Goal: Navigation & Orientation: Find specific page/section

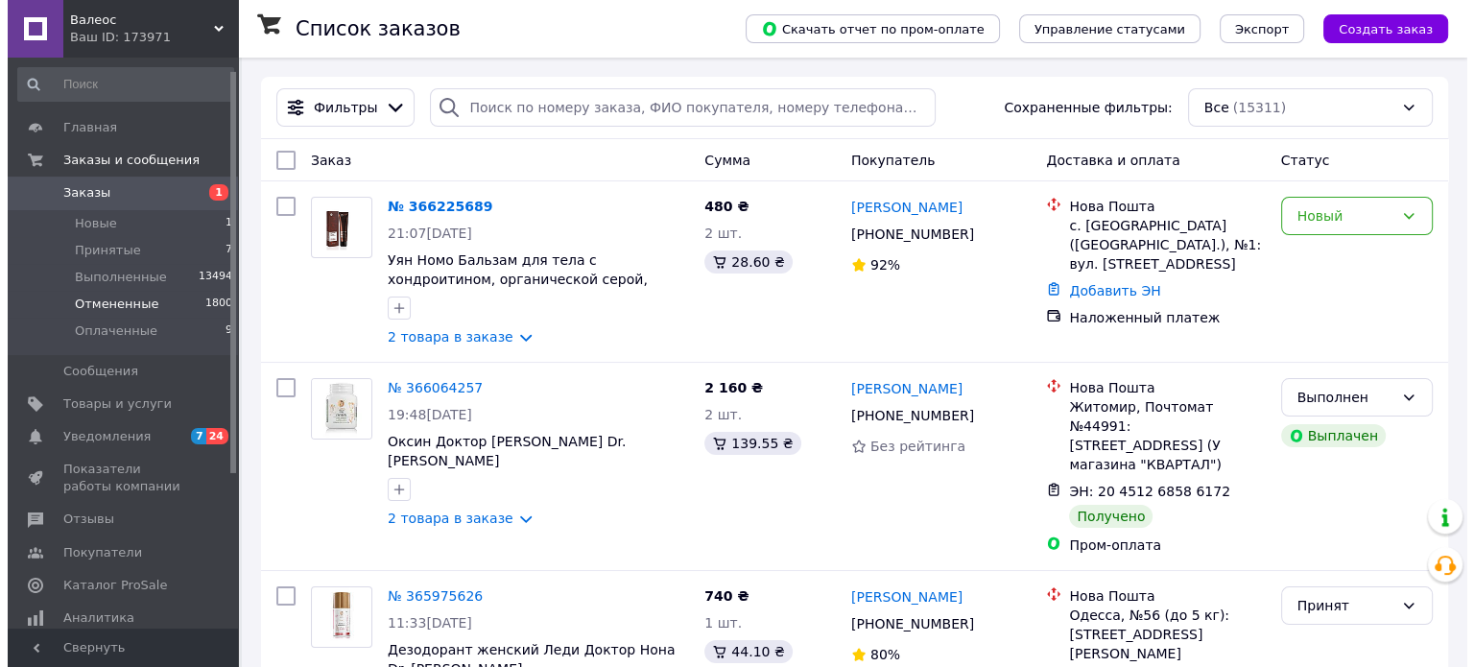
scroll to position [192, 0]
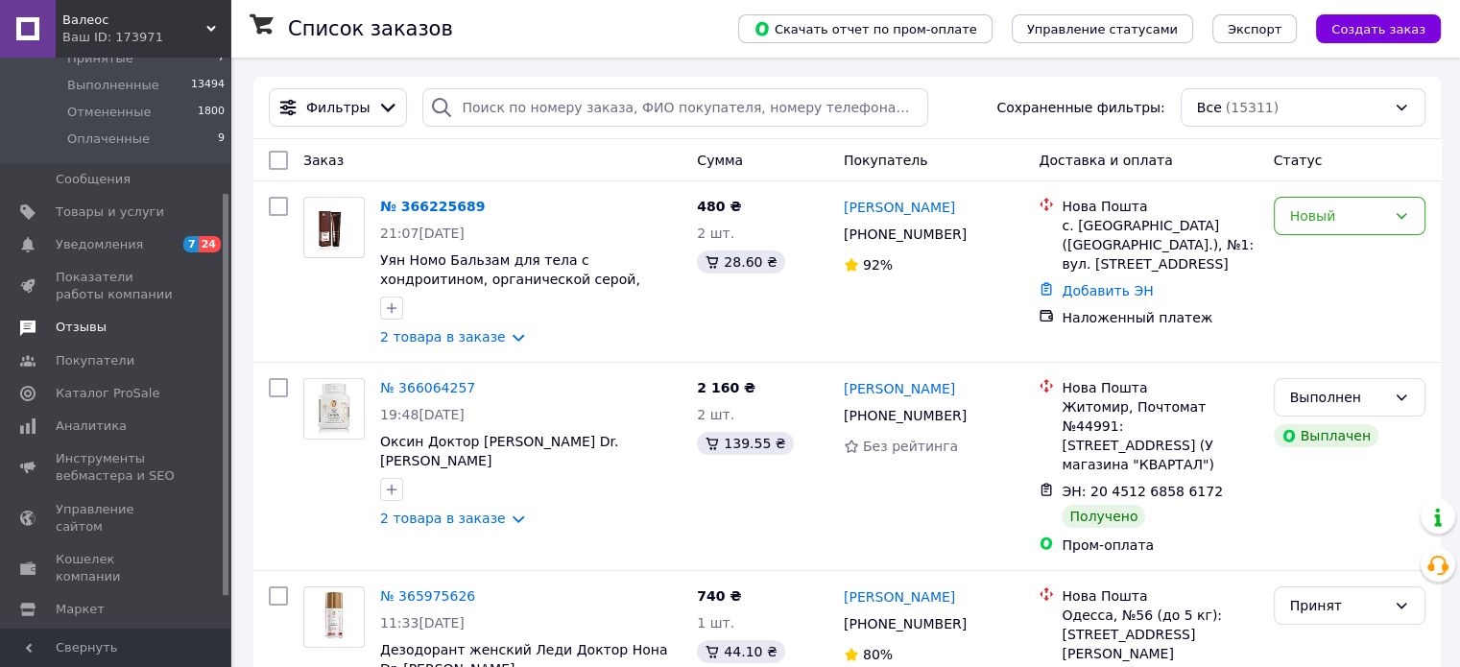
click at [81, 321] on span "Отзывы" at bounding box center [81, 327] width 51 height 17
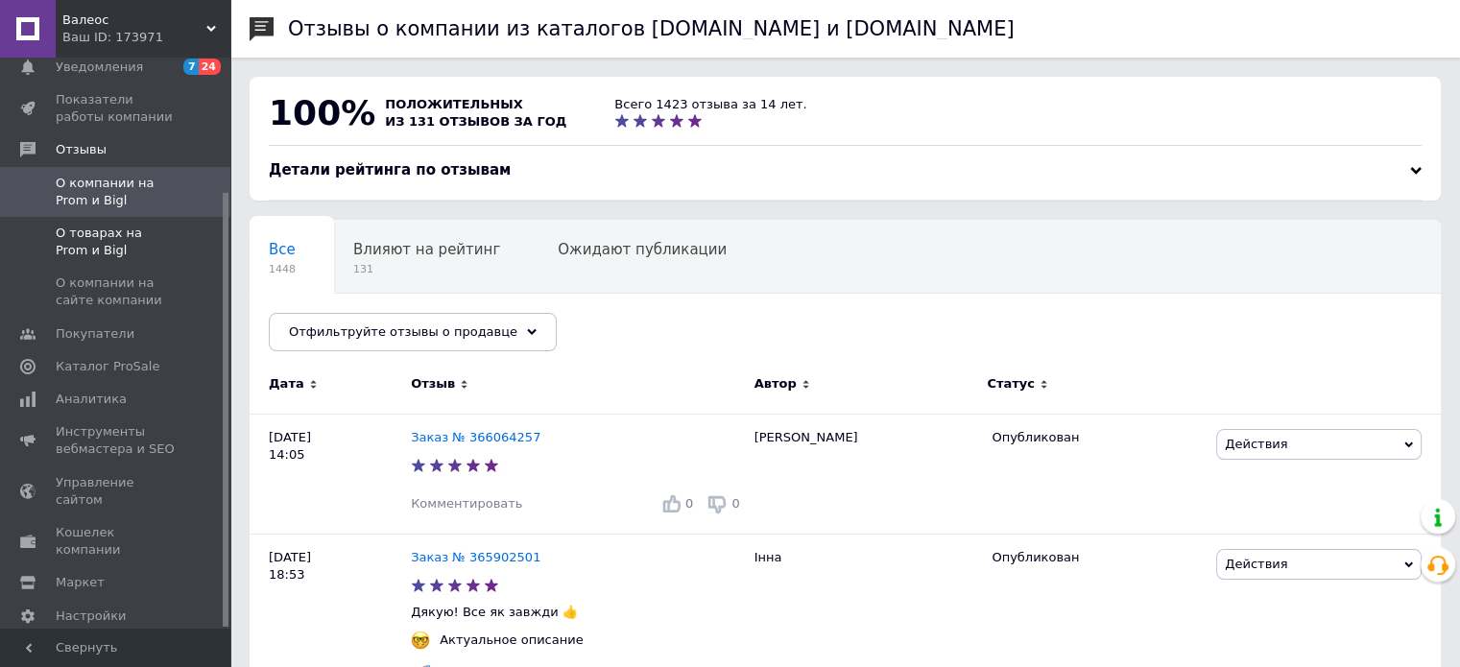
click at [101, 225] on span "О товарах на Prom и Bigl" at bounding box center [117, 242] width 122 height 35
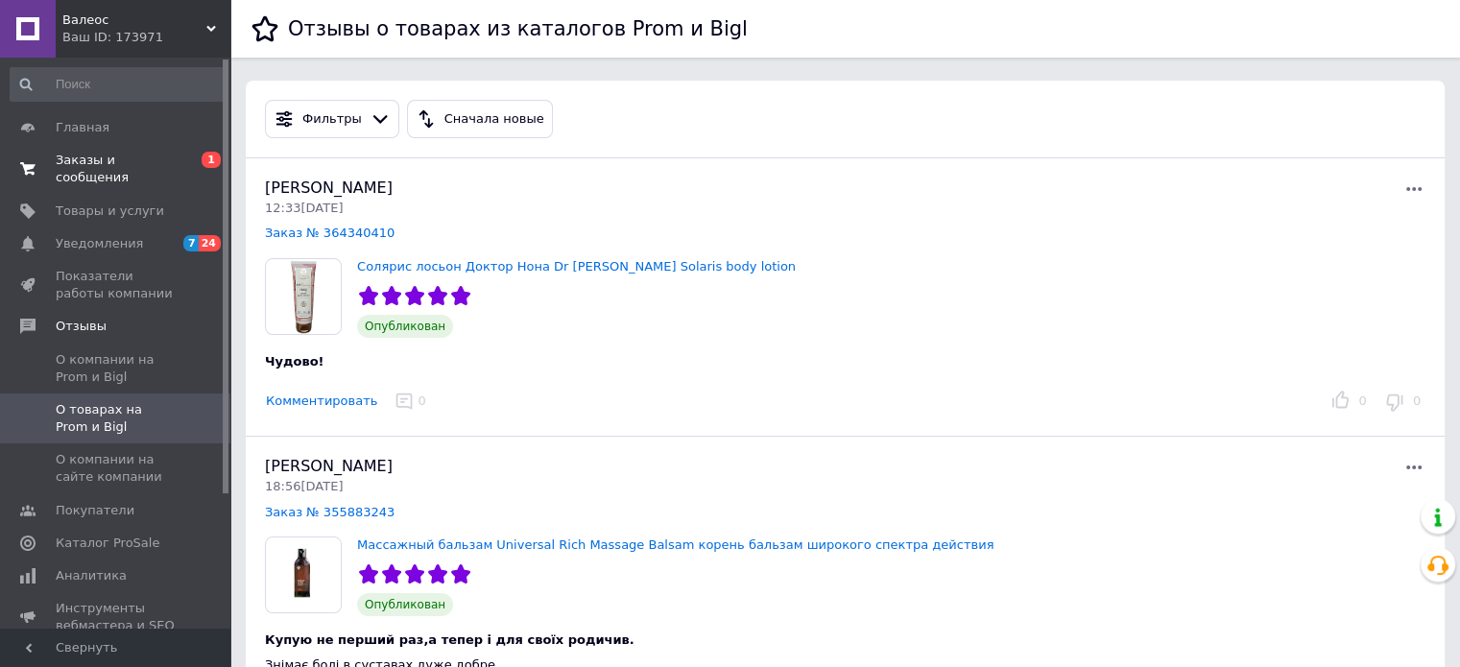
click at [147, 157] on span "Заказы и сообщения" at bounding box center [117, 169] width 122 height 35
